Goal: Transaction & Acquisition: Purchase product/service

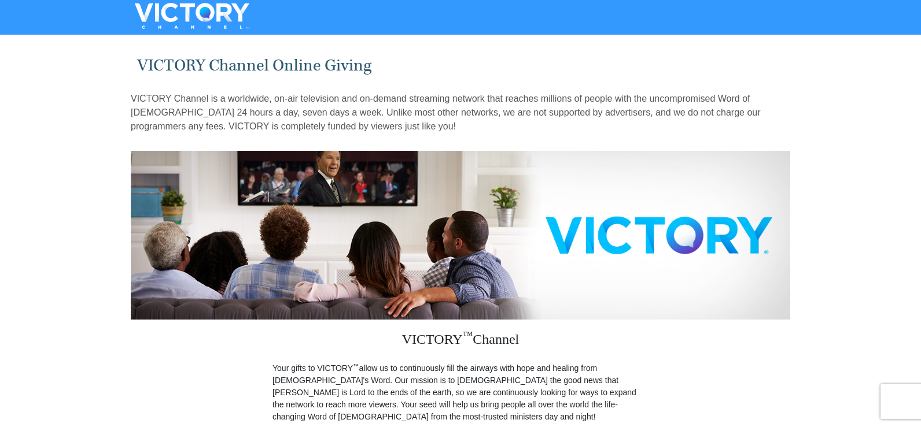
drag, startPoint x: 925, startPoint y: 66, endPoint x: 922, endPoint y: 127, distance: 61.3
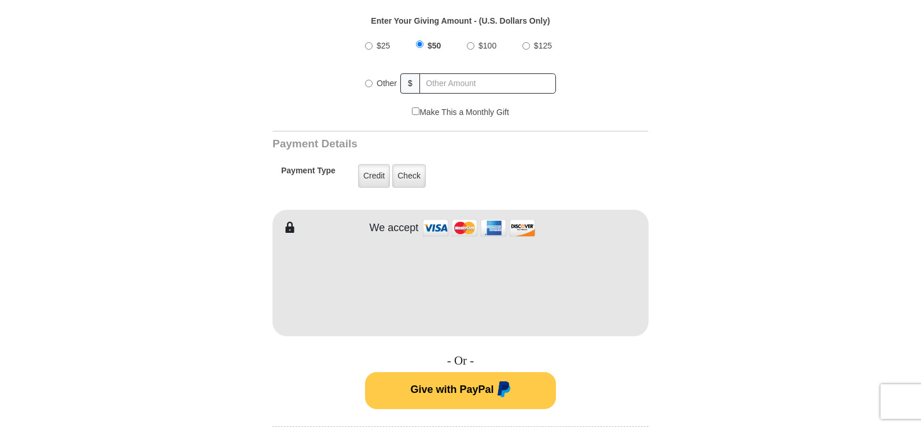
scroll to position [460, 0]
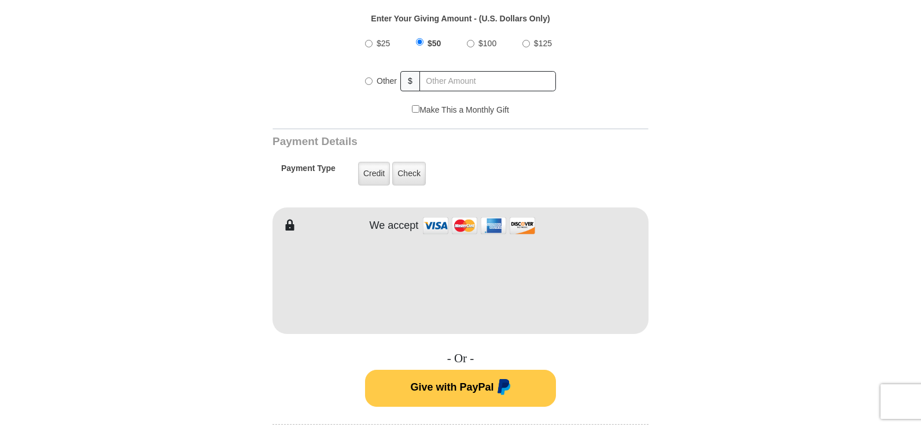
click at [370, 77] on input "Other" at bounding box center [369, 81] width 8 height 8
radio input "true"
type input "32.00"
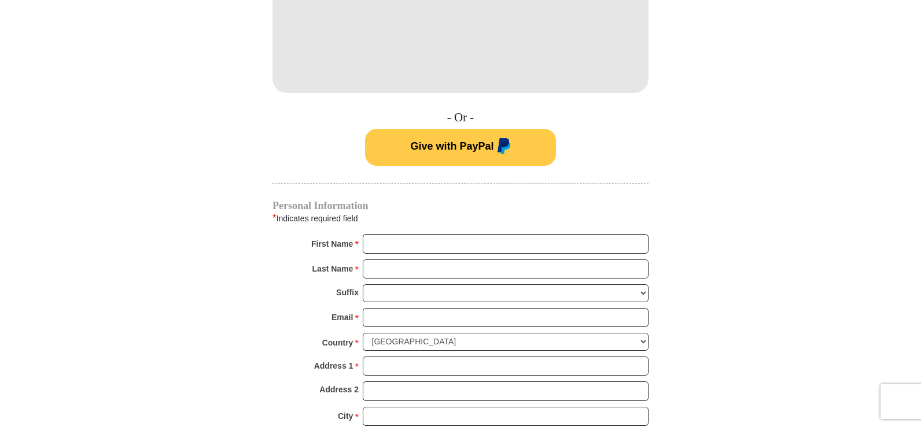
scroll to position [703, 0]
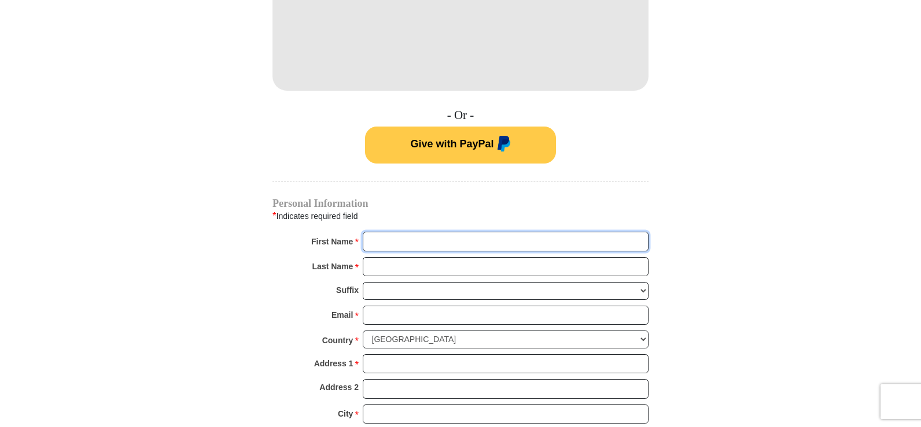
click at [578, 232] on input "First Name *" at bounding box center [506, 242] width 286 height 20
type input "[PERSON_NAME]"
type input "p"
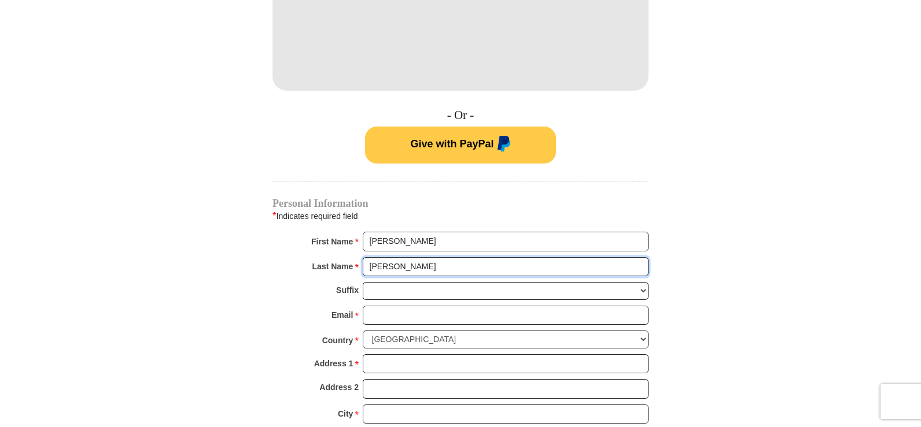
type input "[PERSON_NAME]"
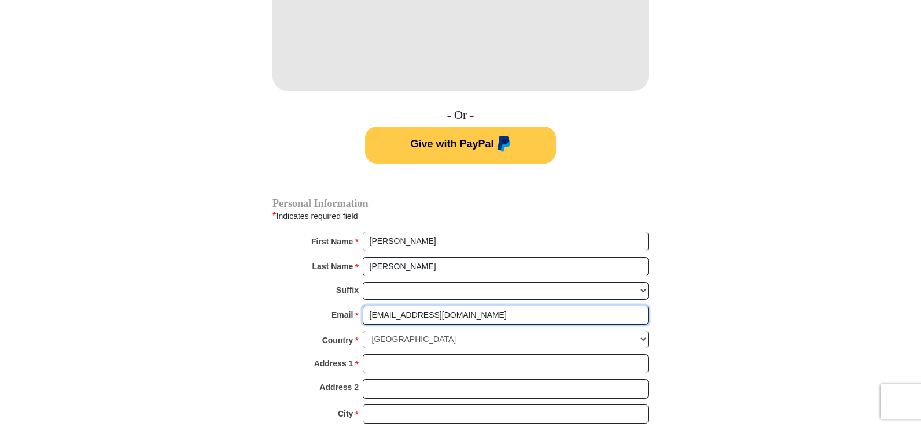
type input "[EMAIL_ADDRESS][DOMAIN_NAME]"
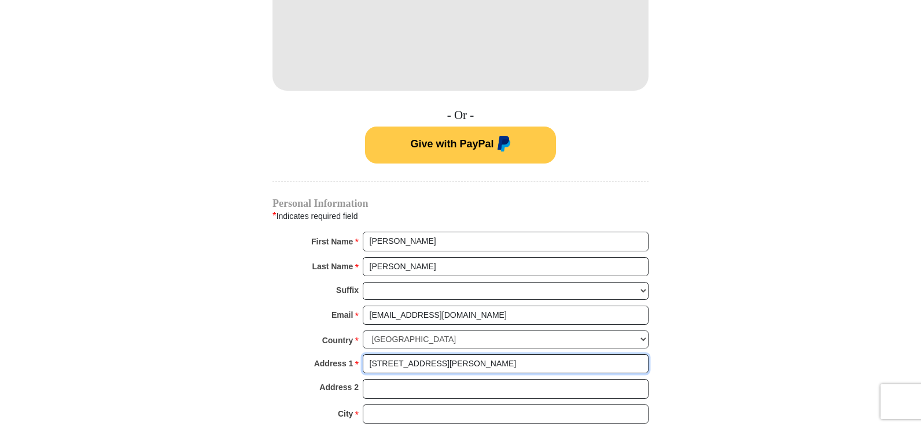
type input "[STREET_ADDRESS][PERSON_NAME]"
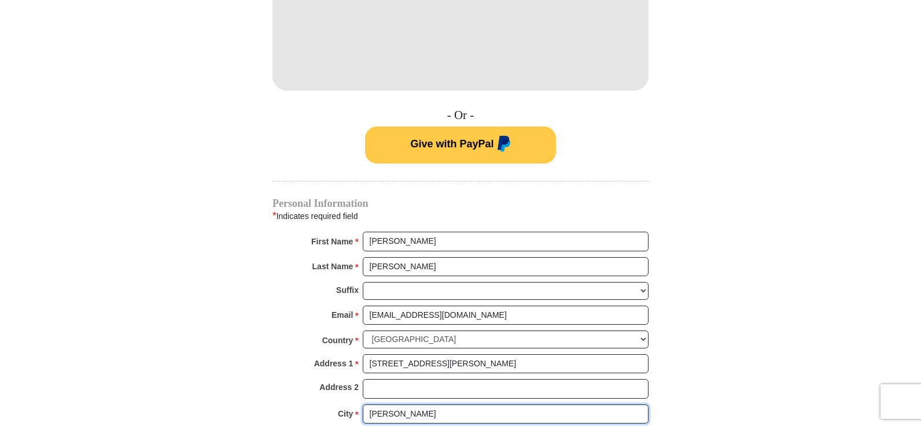
type input "[PERSON_NAME]"
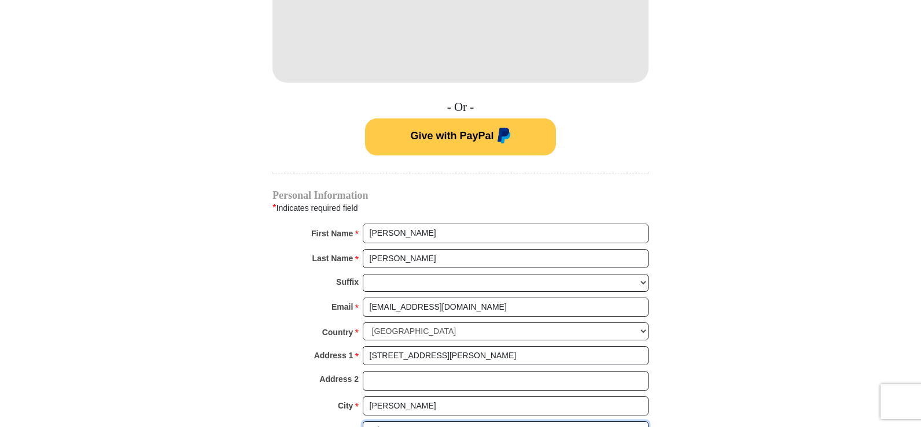
select select "TN"
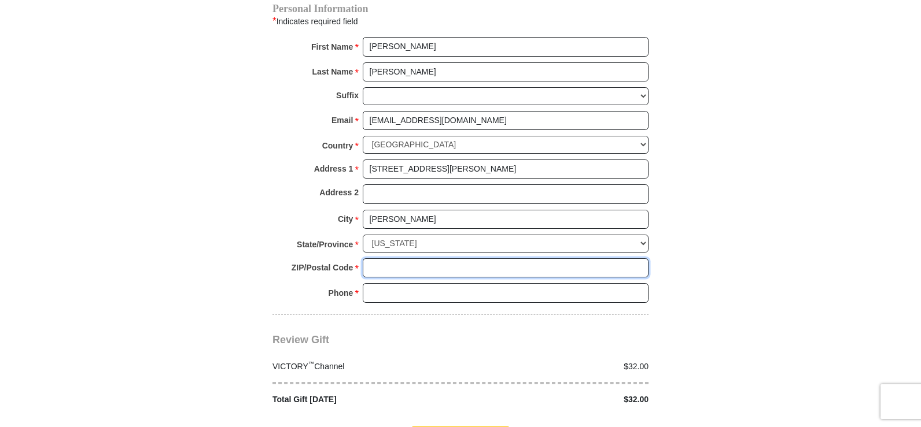
scroll to position [940, 0]
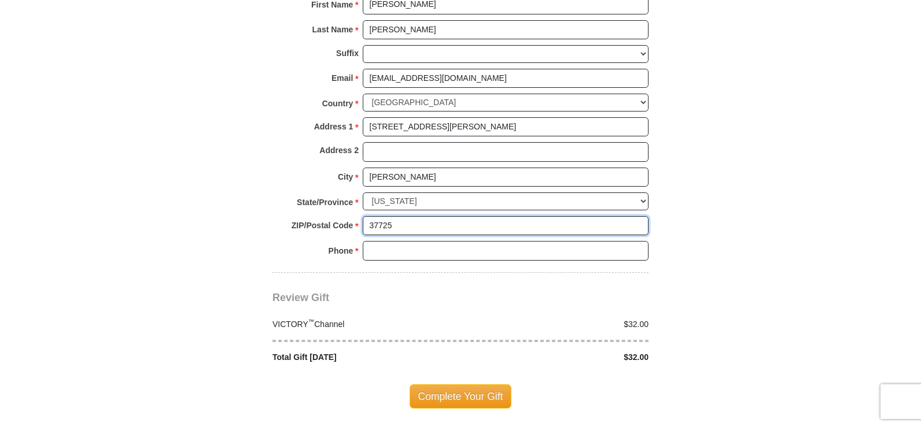
type input "37725"
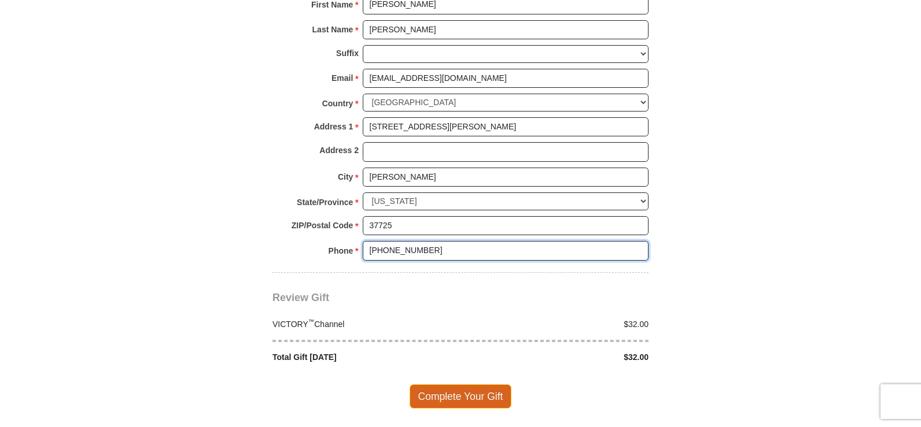
type input "[PHONE_NUMBER]"
click at [491, 385] on span "Complete Your Gift" at bounding box center [460, 397] width 102 height 24
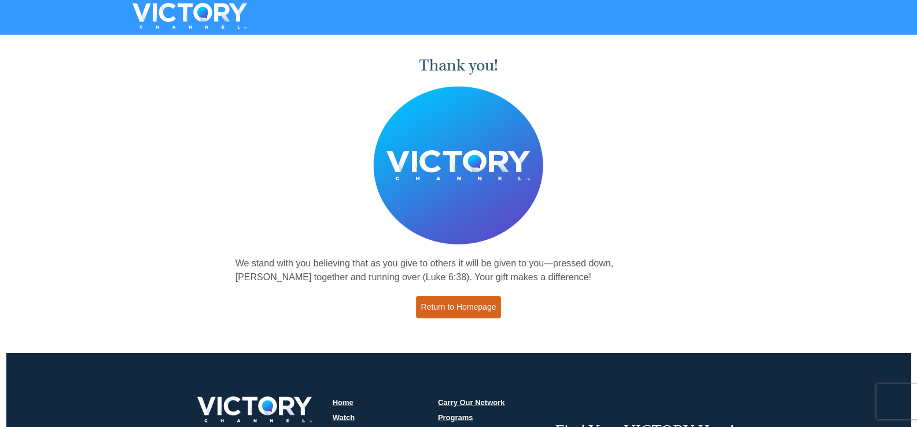
click at [482, 312] on link "Return to Homepage" at bounding box center [459, 307] width 86 height 23
